Goal: Complete application form: Complete application form

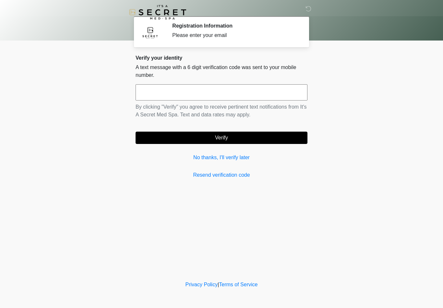
click at [235, 87] on input "text" at bounding box center [221, 92] width 172 height 16
type input "******"
click at [266, 132] on button "Verify" at bounding box center [221, 138] width 172 height 12
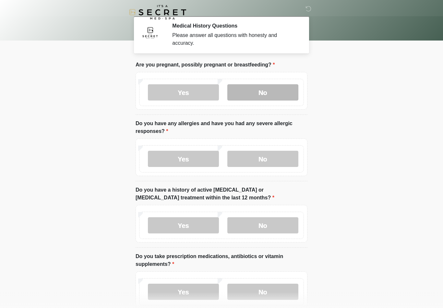
click at [277, 89] on label "No" at bounding box center [262, 92] width 71 height 16
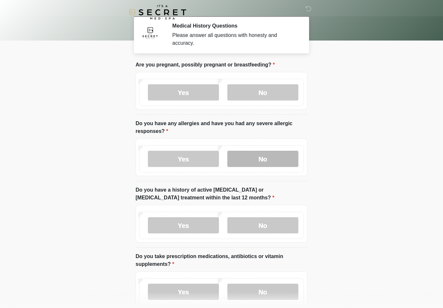
click at [285, 157] on label "No" at bounding box center [262, 159] width 71 height 16
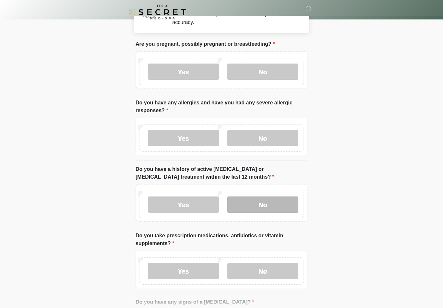
click at [282, 202] on label "No" at bounding box center [262, 205] width 71 height 16
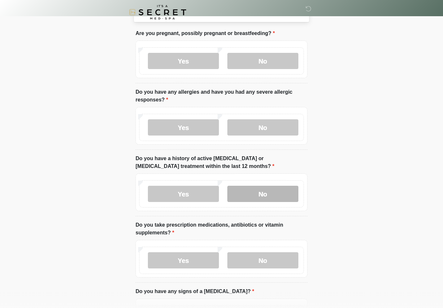
scroll to position [49, 0]
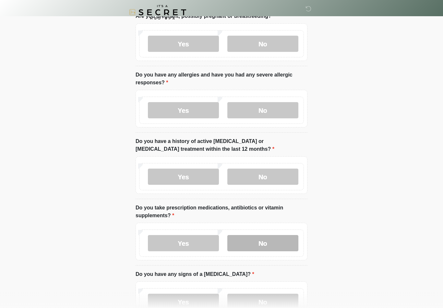
click at [284, 242] on label "No" at bounding box center [262, 243] width 71 height 16
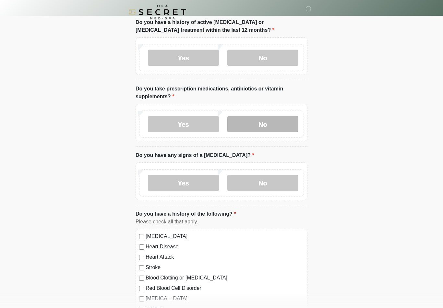
scroll to position [168, 0]
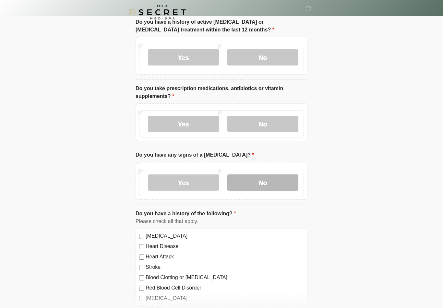
click at [278, 177] on label "No" at bounding box center [262, 182] width 71 height 16
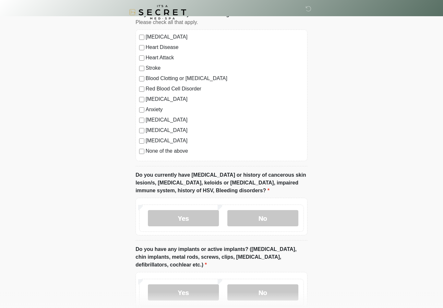
scroll to position [373, 0]
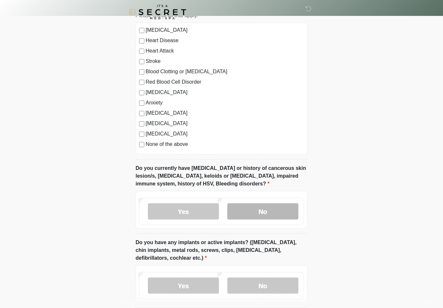
click at [274, 206] on label "No" at bounding box center [262, 211] width 71 height 16
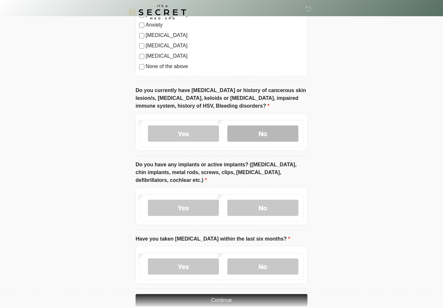
scroll to position [452, 0]
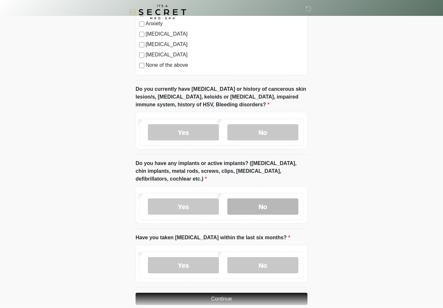
click at [276, 199] on label "No" at bounding box center [262, 207] width 71 height 16
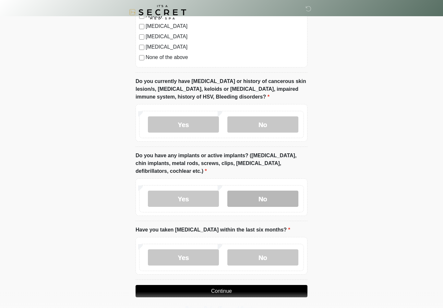
scroll to position [473, 0]
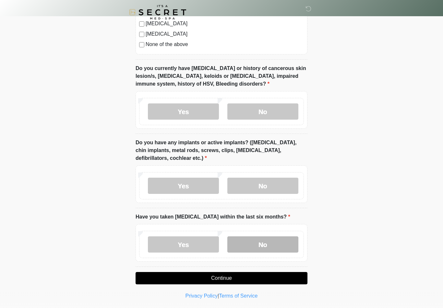
click at [272, 243] on label "No" at bounding box center [262, 244] width 71 height 16
click at [267, 275] on button "Continue" at bounding box center [221, 278] width 172 height 12
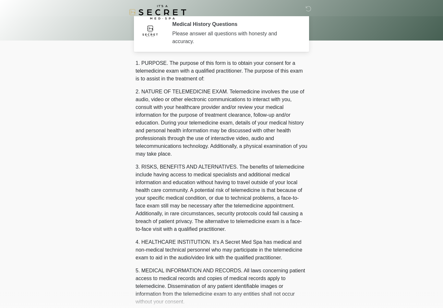
scroll to position [0, 0]
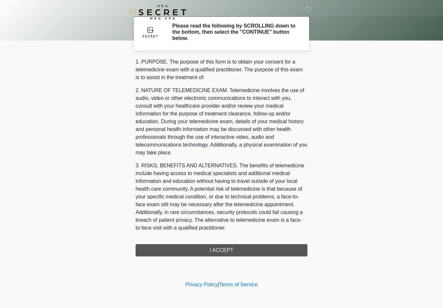
click at [277, 247] on div "1. PURPOSE. The purpose of this form is to obtain your consent for a telemedici…" at bounding box center [221, 157] width 172 height 198
click at [233, 245] on div "1. PURPOSE. The purpose of this form is to obtain your consent for a telemedici…" at bounding box center [221, 157] width 172 height 198
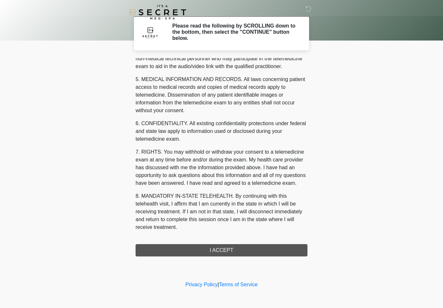
click at [240, 251] on div "1. PURPOSE. The purpose of this form is to obtain your consent for a telemedici…" at bounding box center [221, 157] width 172 height 198
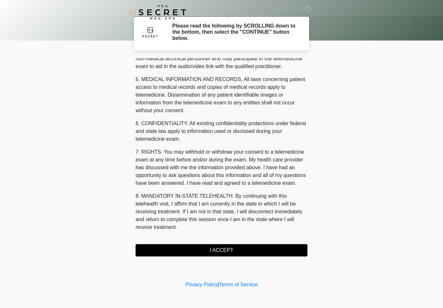
click at [236, 248] on button "I ACCEPT" at bounding box center [221, 250] width 172 height 12
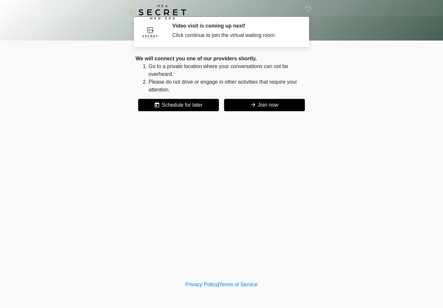
click at [268, 105] on button "Join now" at bounding box center [264, 105] width 81 height 12
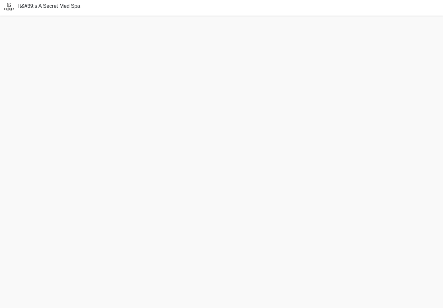
scroll to position [3, 0]
